Goal: Navigation & Orientation: Go to known website

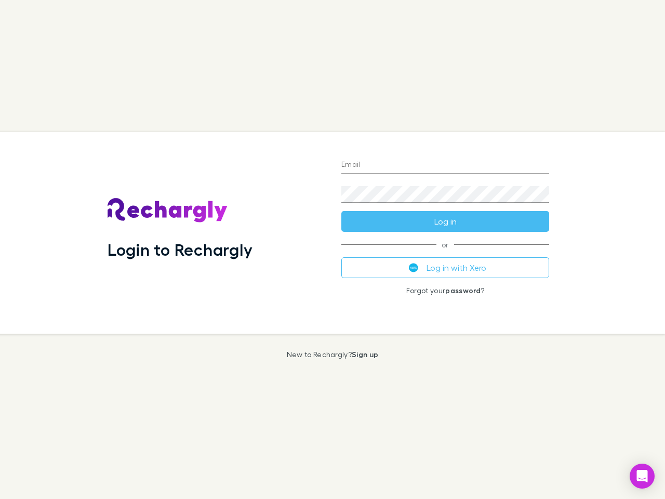
click at [332, 249] on div "Login to Rechargly" at bounding box center [216, 233] width 234 height 202
click at [445, 165] on input "Email" at bounding box center [445, 165] width 208 height 17
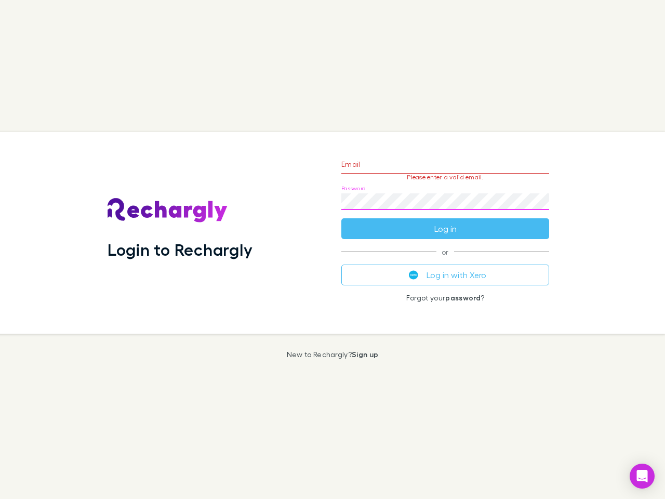
click at [445, 221] on form "Email Please enter a valid email. Password Log in" at bounding box center [445, 194] width 208 height 90
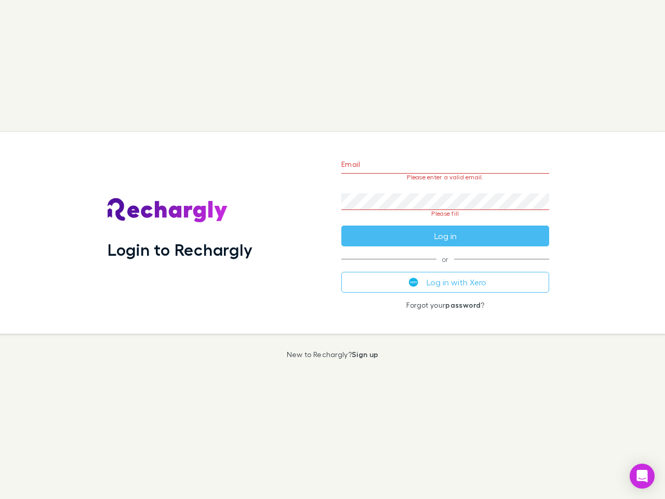
click at [445, 268] on div "Email Please enter a valid email. Password Please fill Log in or Log in with Xe…" at bounding box center [445, 233] width 224 height 202
click at [642, 476] on icon "Open Intercom Messenger" at bounding box center [642, 476] width 11 height 12
